Goal: Subscribe to service/newsletter

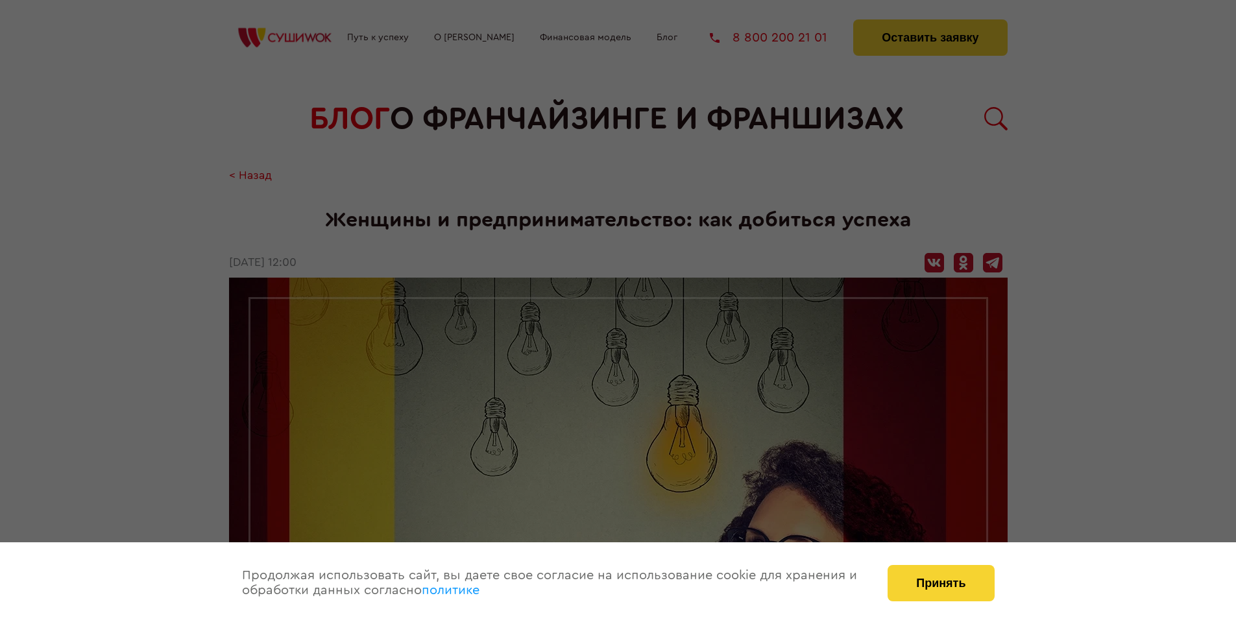
scroll to position [1262, 0]
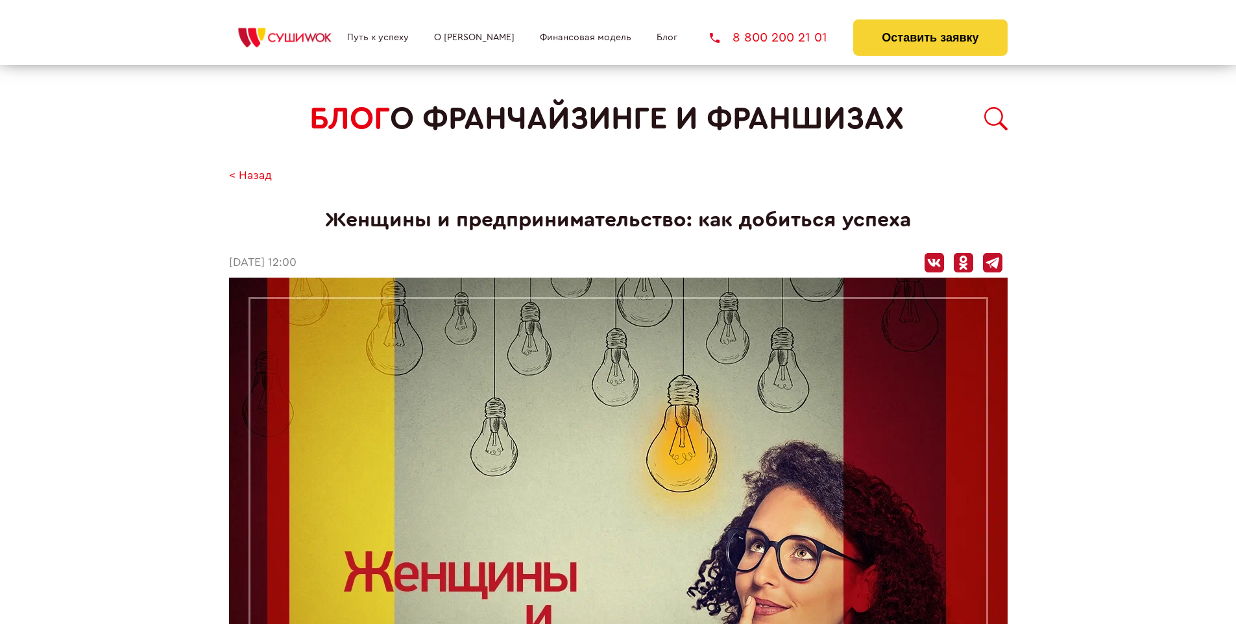
scroll to position [1262, 0]
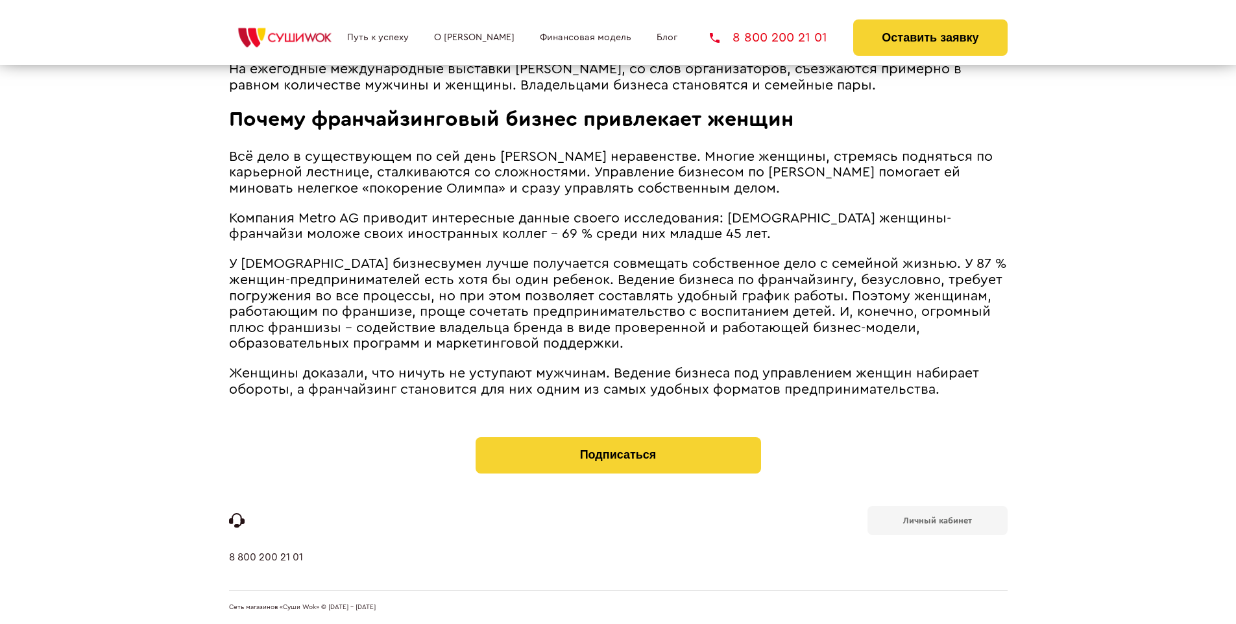
click at [937, 519] on b "Личный кабинет" at bounding box center [937, 520] width 69 height 8
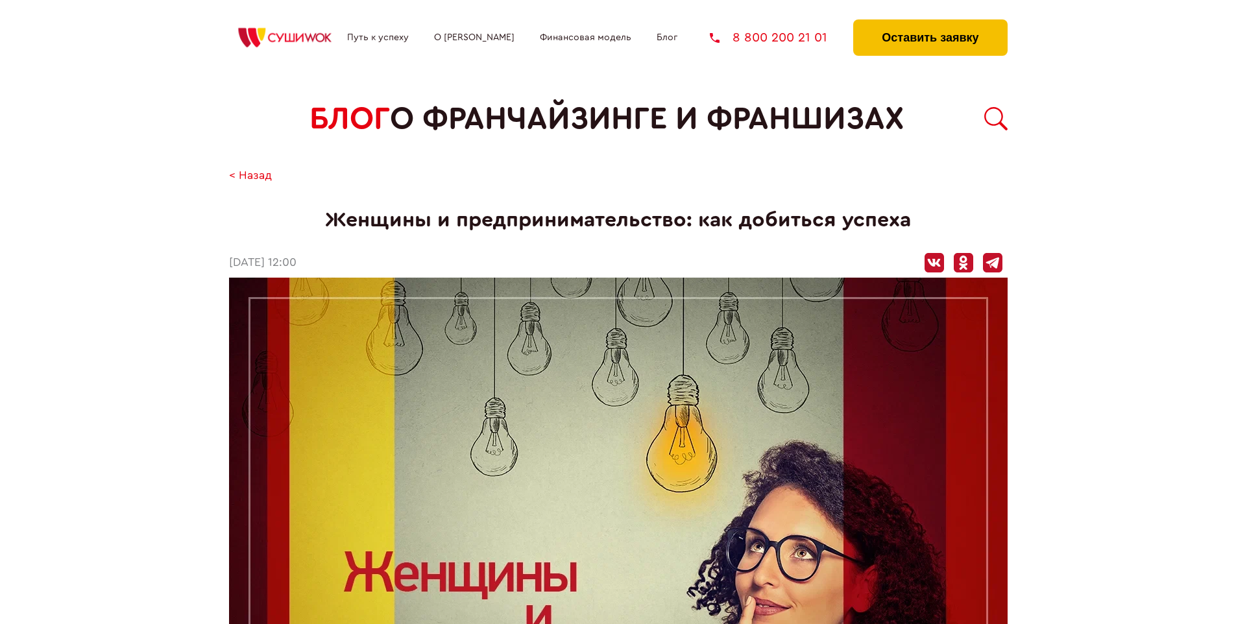
click at [930, 23] on button "Оставить заявку" at bounding box center [930, 37] width 154 height 36
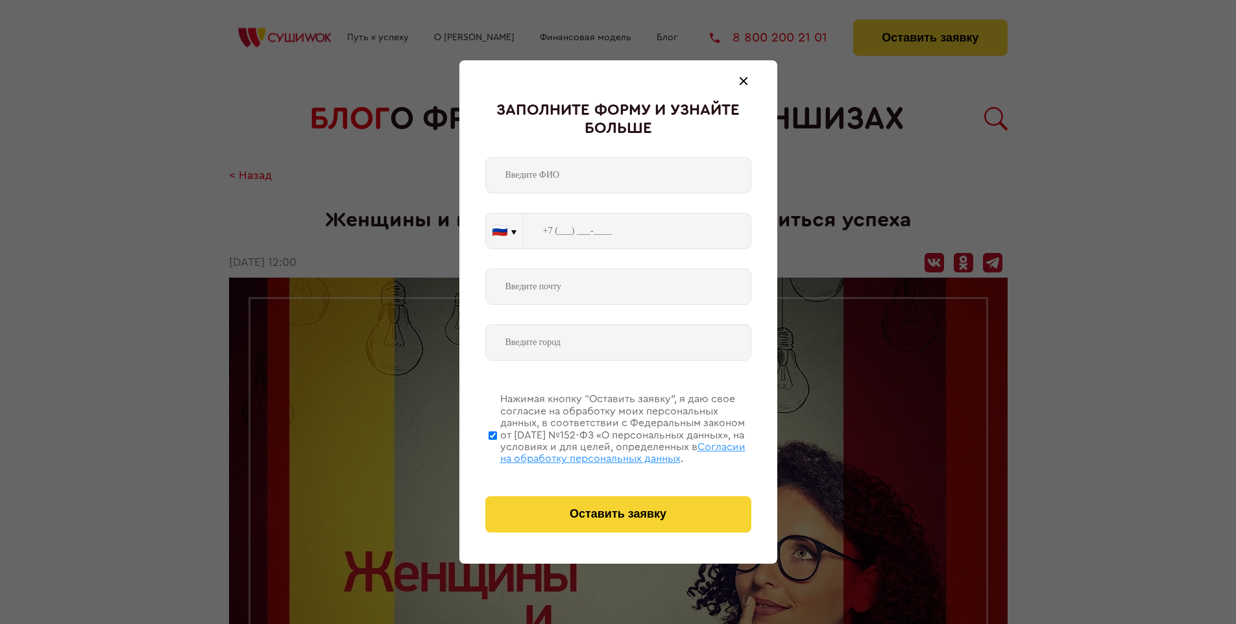
click at [601, 451] on span "Согласии на обработку персональных данных" at bounding box center [622, 453] width 245 height 22
click at [497, 451] on input "Нажимая кнопку “Оставить заявку”, я даю свое согласие на обработку моих персона…" at bounding box center [493, 435] width 8 height 104
checkbox input "false"
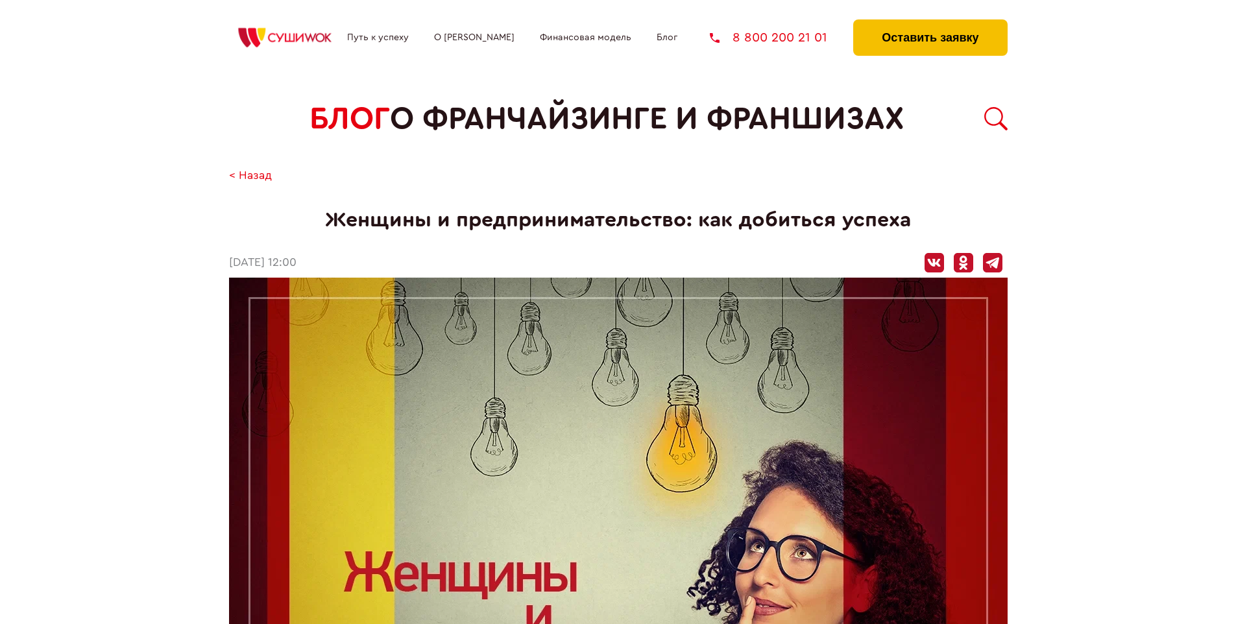
click at [930, 23] on button "Оставить заявку" at bounding box center [930, 37] width 154 height 36
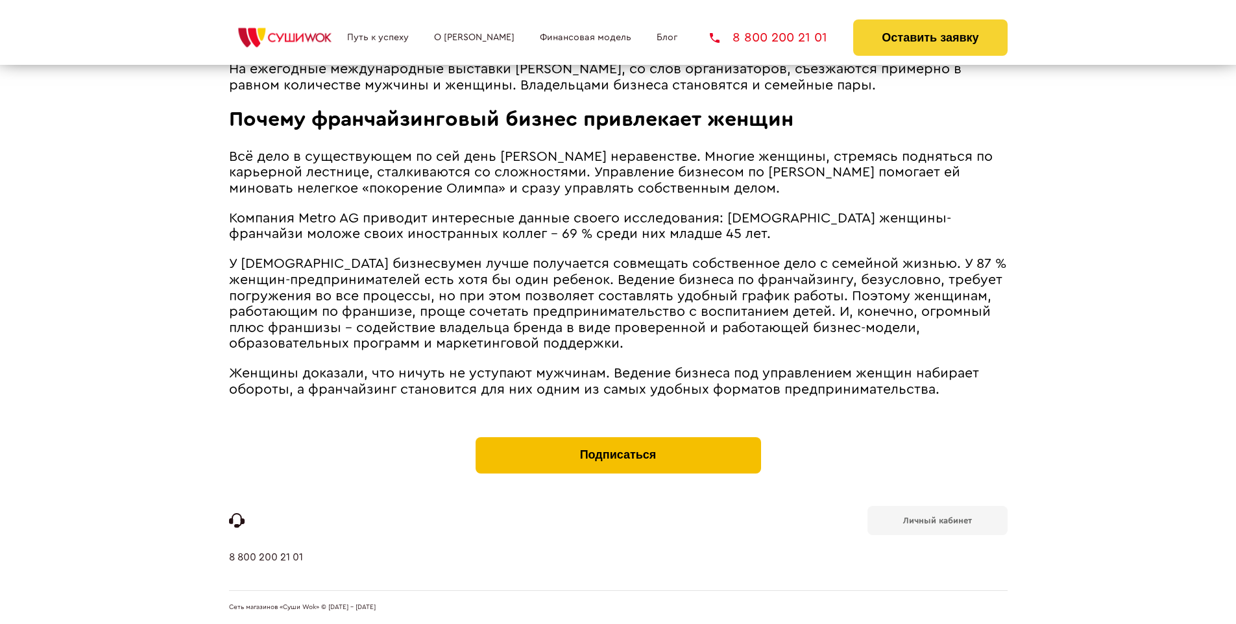
click at [618, 440] on button "Подписаться" at bounding box center [619, 455] width 286 height 36
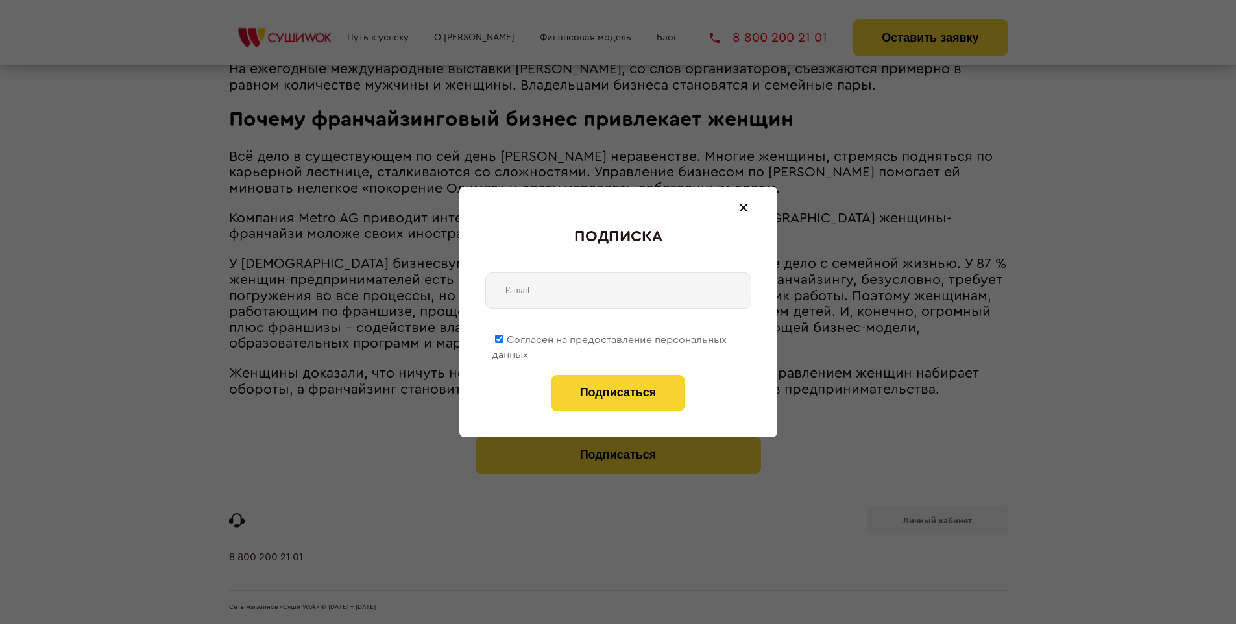
click at [610, 337] on span "Согласен на предоставление персональных данных" at bounding box center [609, 347] width 235 height 25
click at [504, 337] on input "Согласен на предоставление персональных данных" at bounding box center [499, 339] width 8 height 8
checkbox input "false"
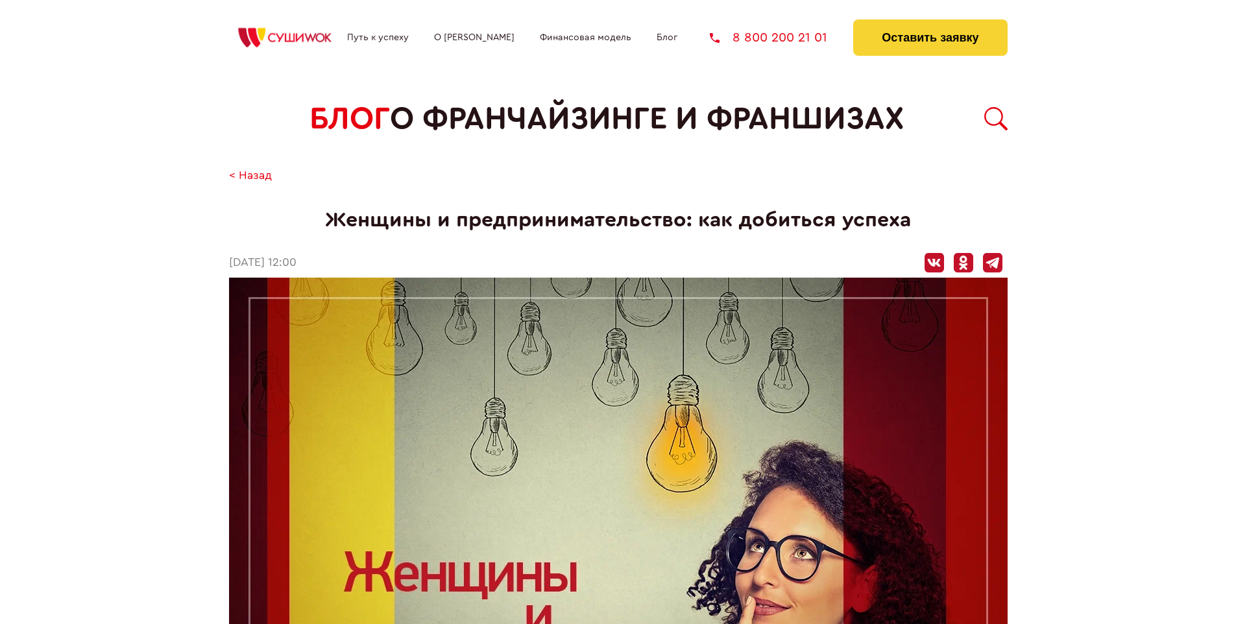
scroll to position [1262, 0]
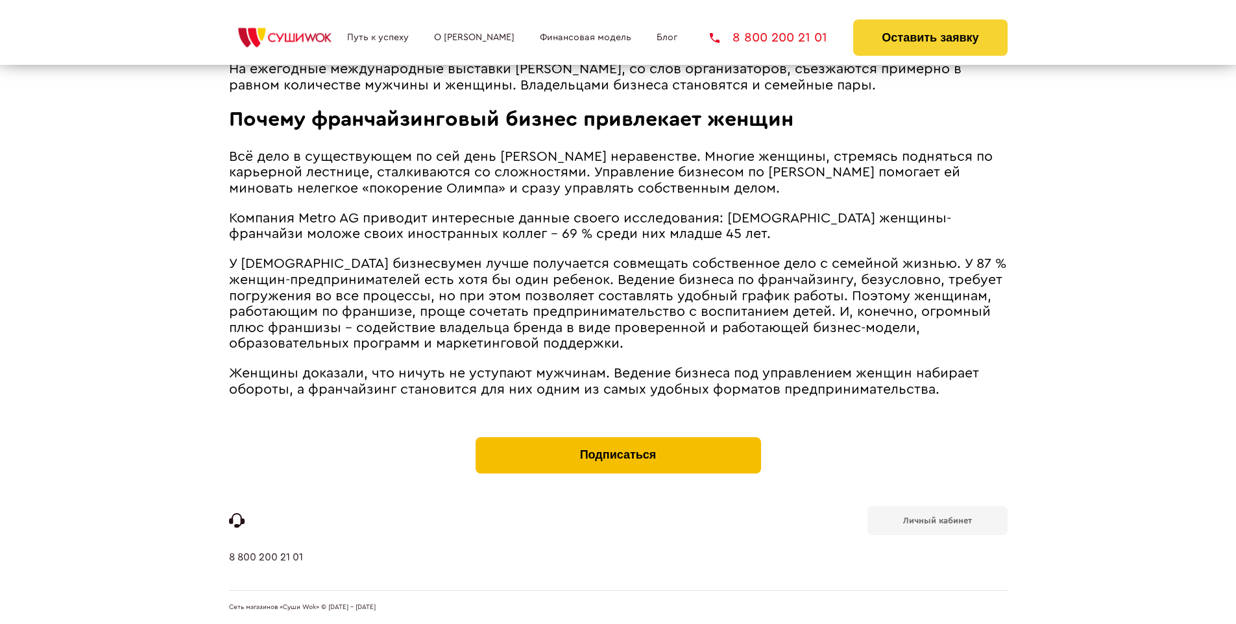
click at [618, 440] on button "Подписаться" at bounding box center [619, 455] width 286 height 36
